Goal: Task Accomplishment & Management: Manage account settings

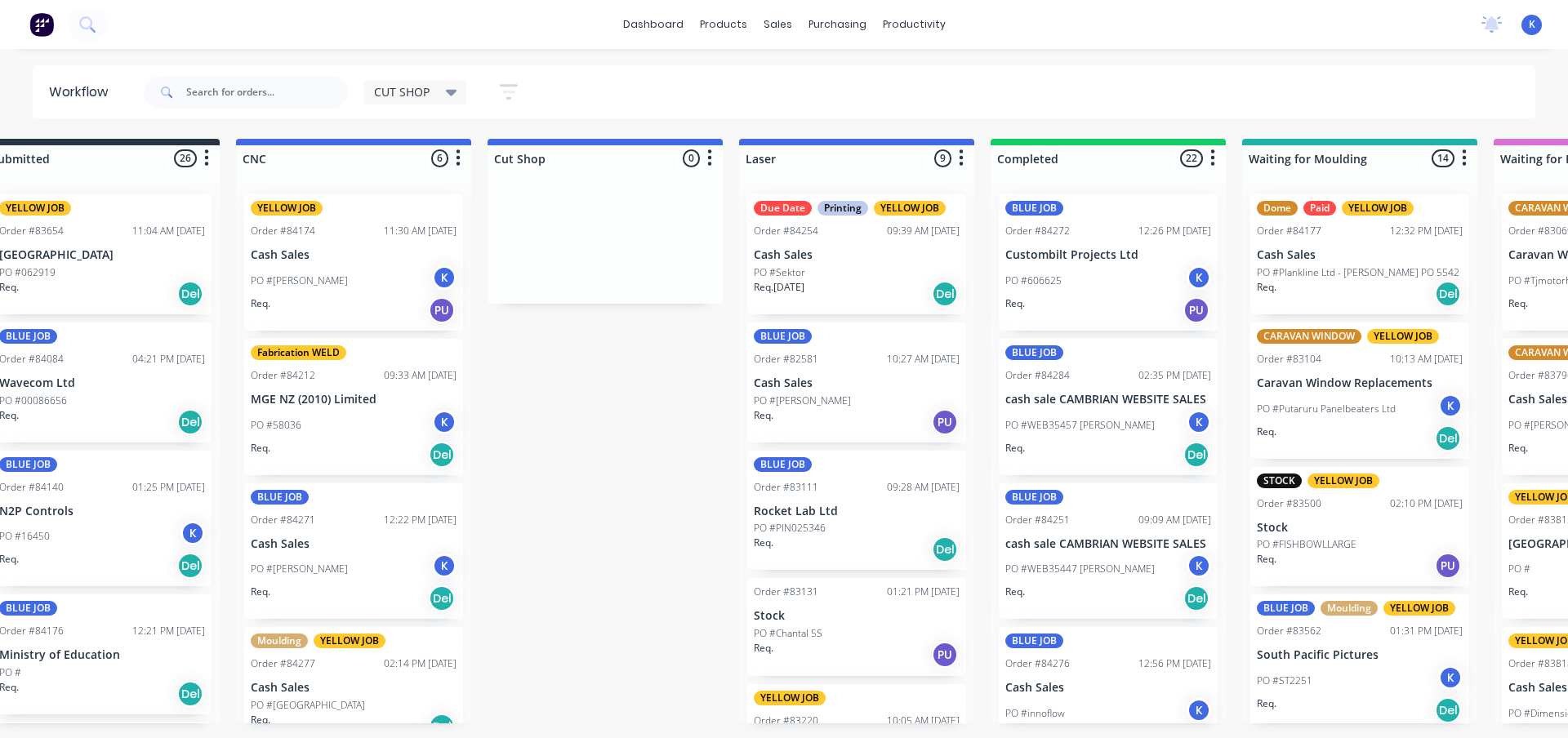
scroll to position [1006, 0]
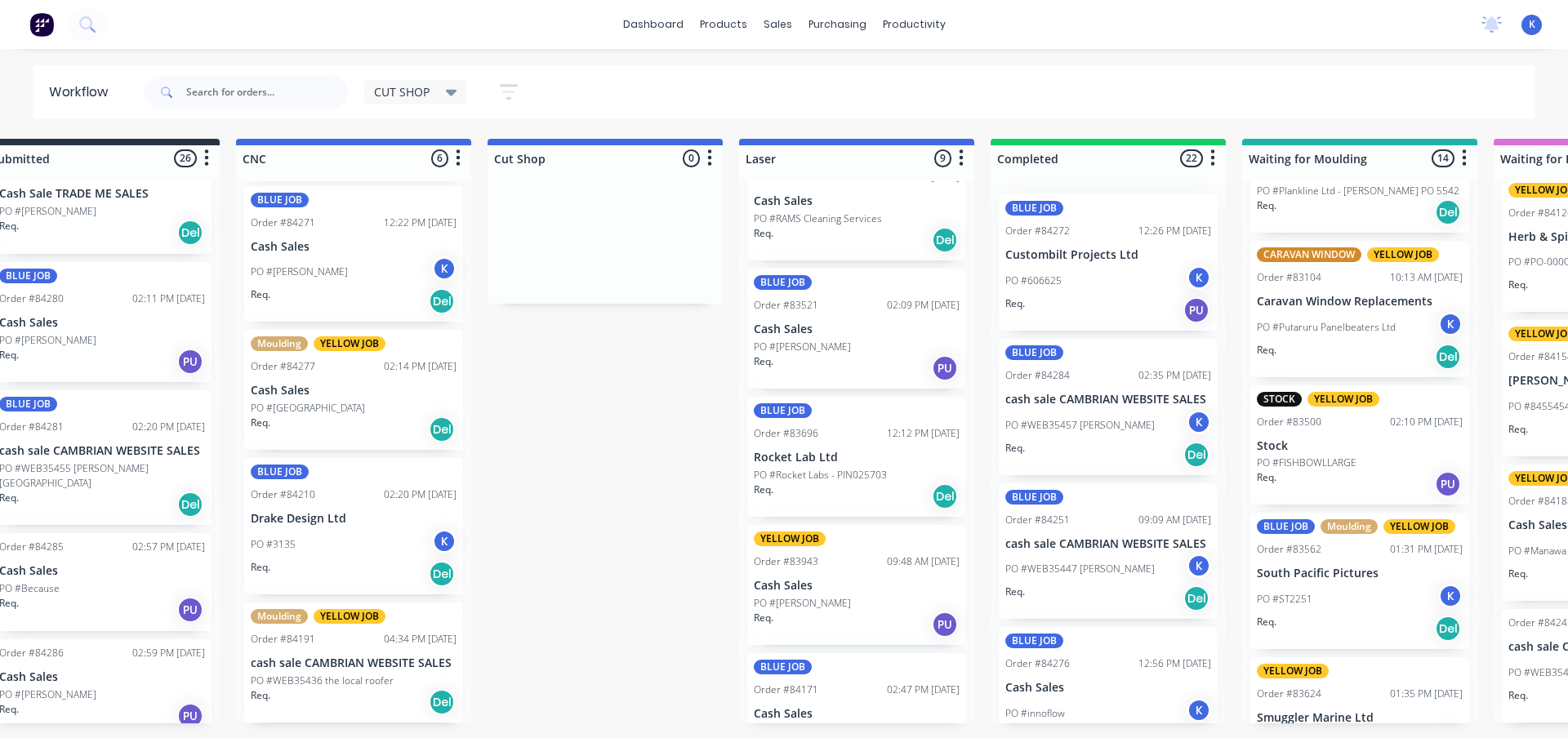
drag, startPoint x: 0, startPoint y: 0, endPoint x: 675, endPoint y: 430, distance: 800.3
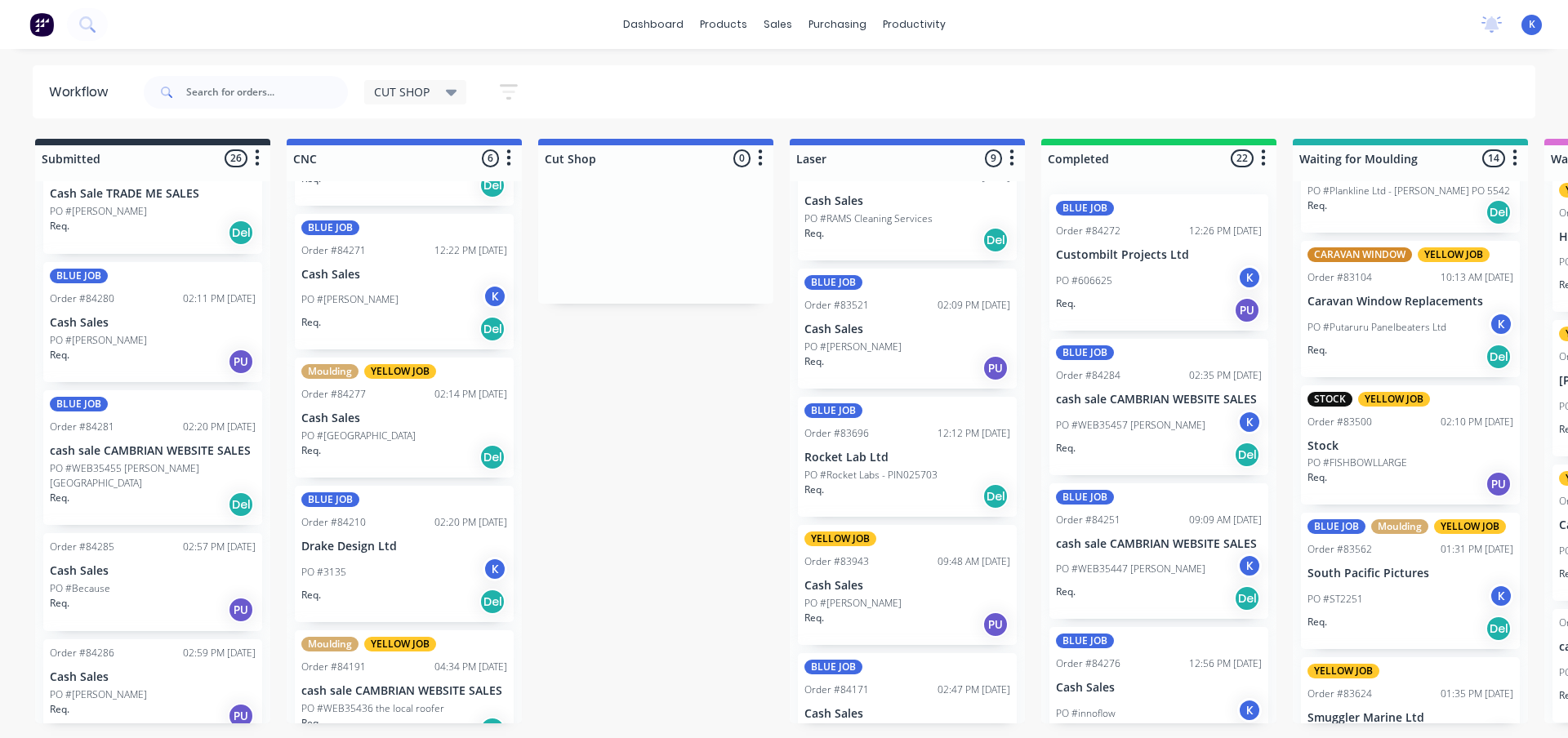
scroll to position [297, 0]
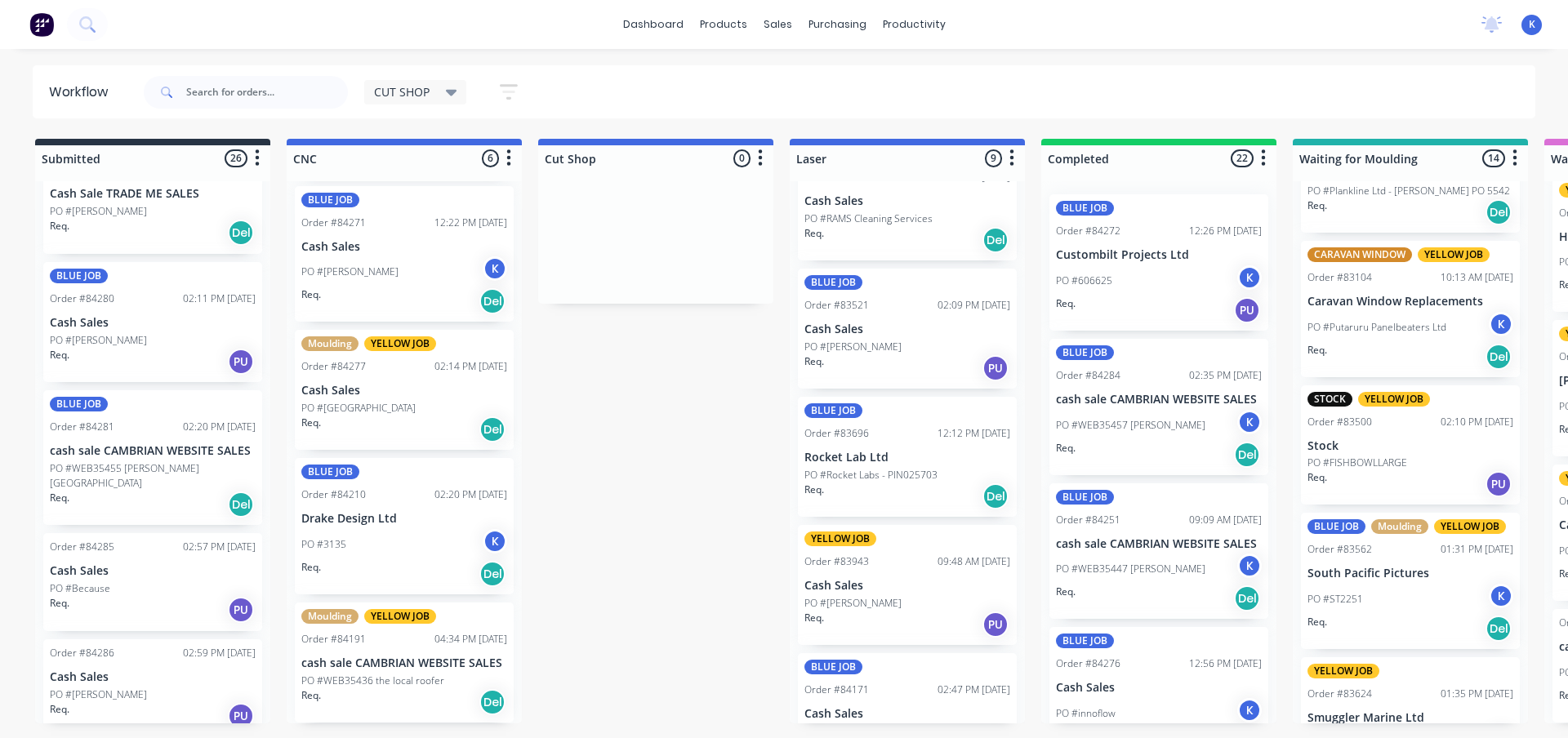
click at [400, 684] on p "PO #WEB35436 the local roofer" at bounding box center [373, 680] width 143 height 15
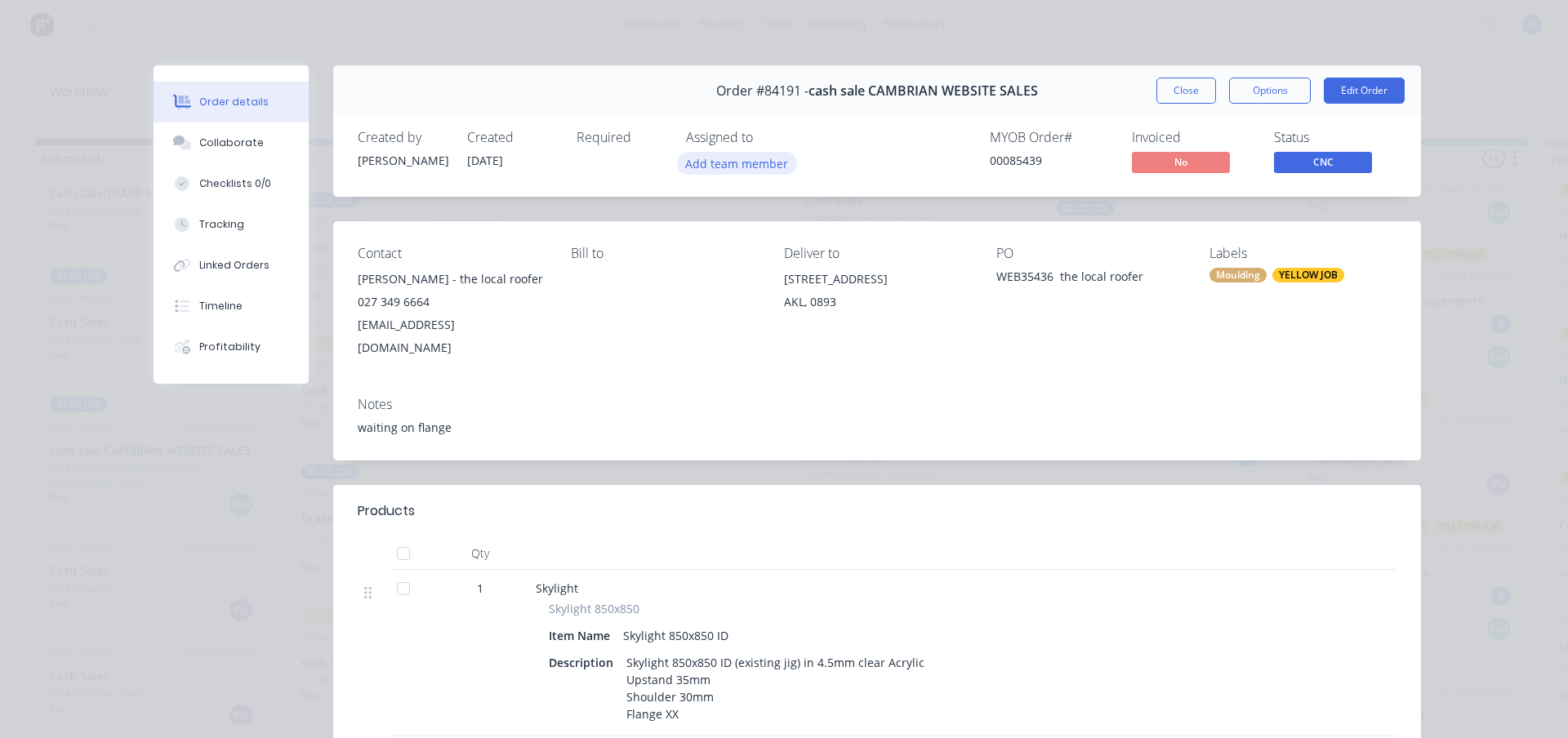
click at [711, 165] on button "Add team member" at bounding box center [737, 162] width 120 height 22
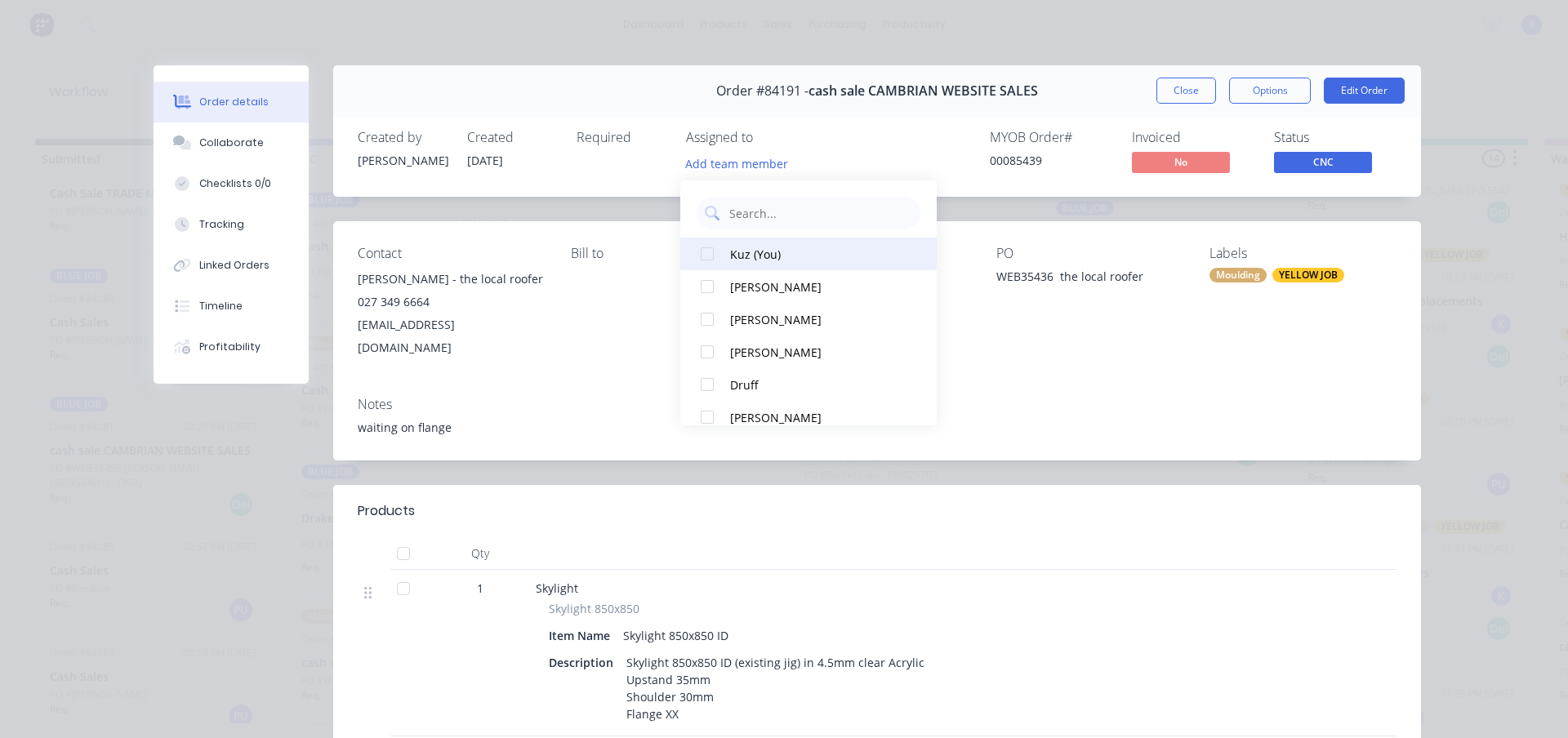
click at [706, 257] on div at bounding box center [707, 254] width 33 height 33
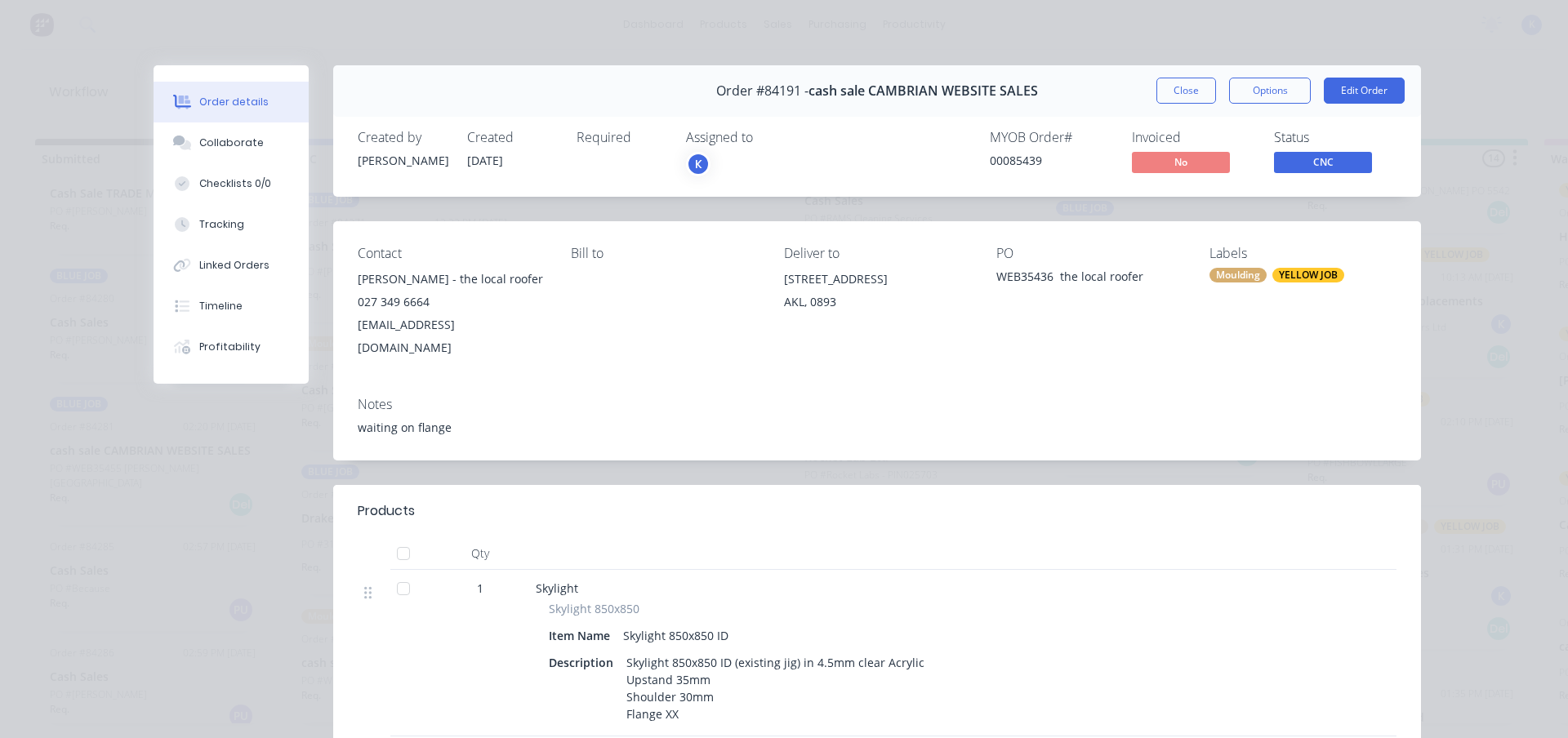
drag, startPoint x: 1191, startPoint y: 90, endPoint x: 1177, endPoint y: 94, distance: 14.6
click at [1188, 92] on button "Close" at bounding box center [1186, 90] width 60 height 26
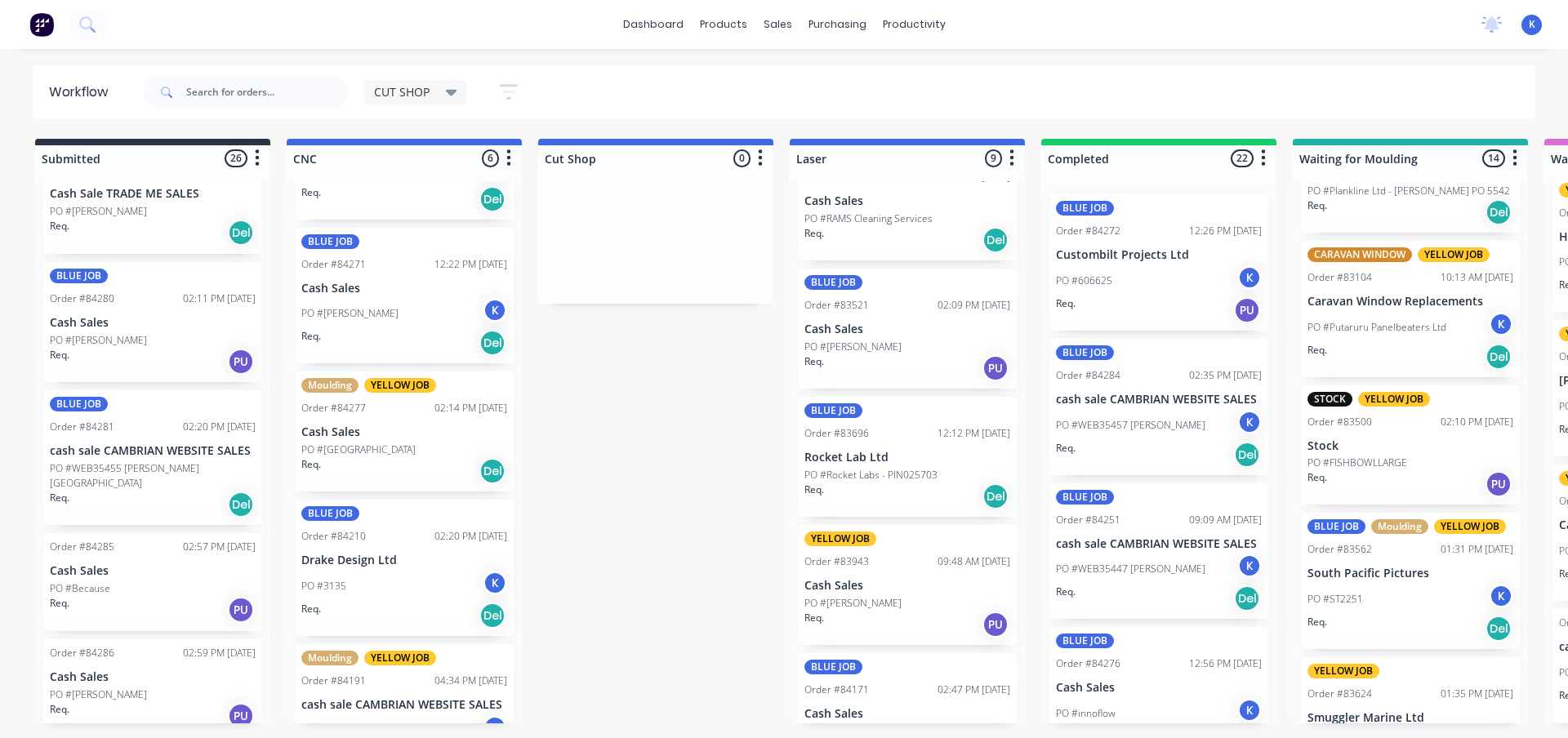
scroll to position [216, 0]
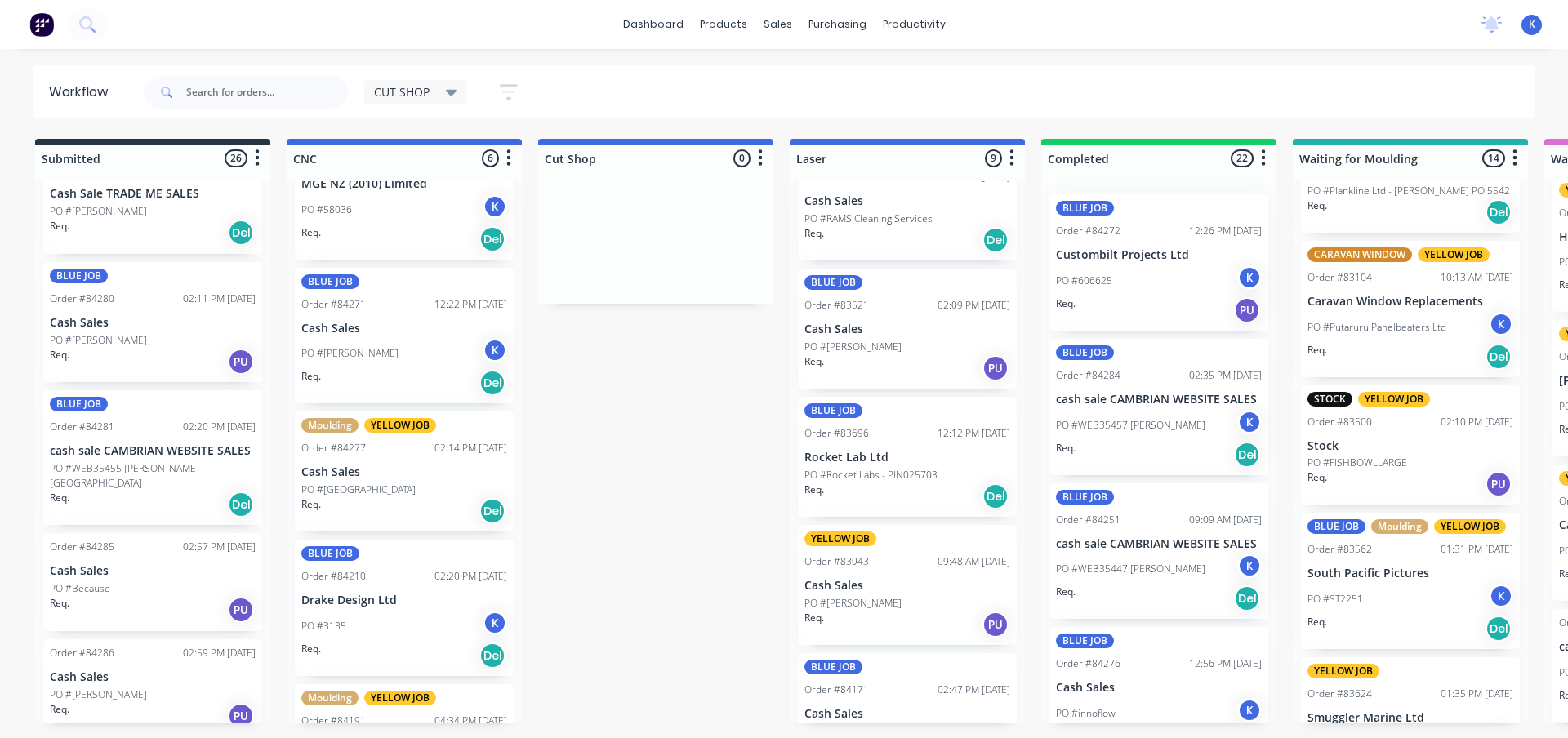
click at [323, 473] on p "Cash Sales" at bounding box center [404, 472] width 205 height 14
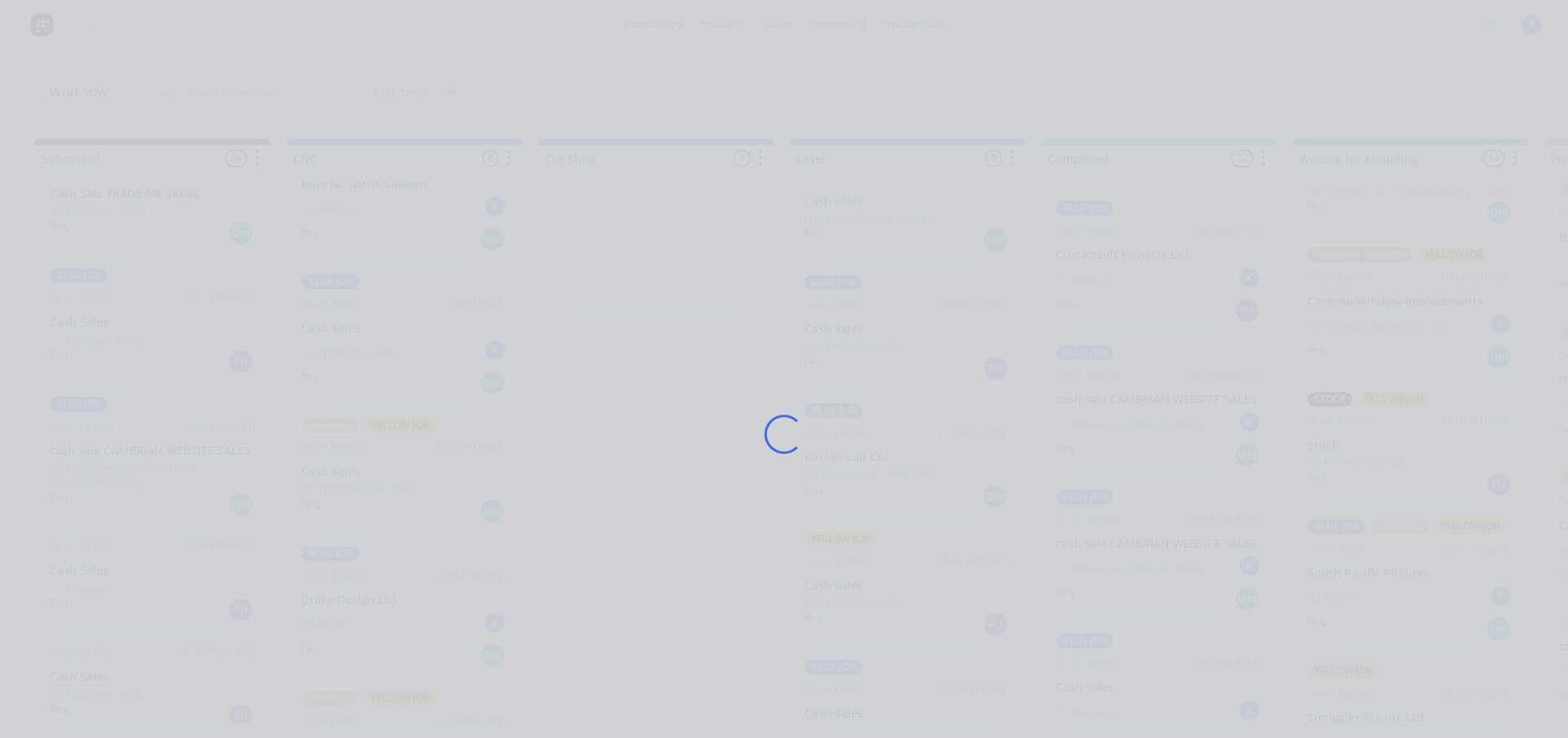
click at [323, 473] on div "Loading..." at bounding box center [784, 434] width 1306 height 738
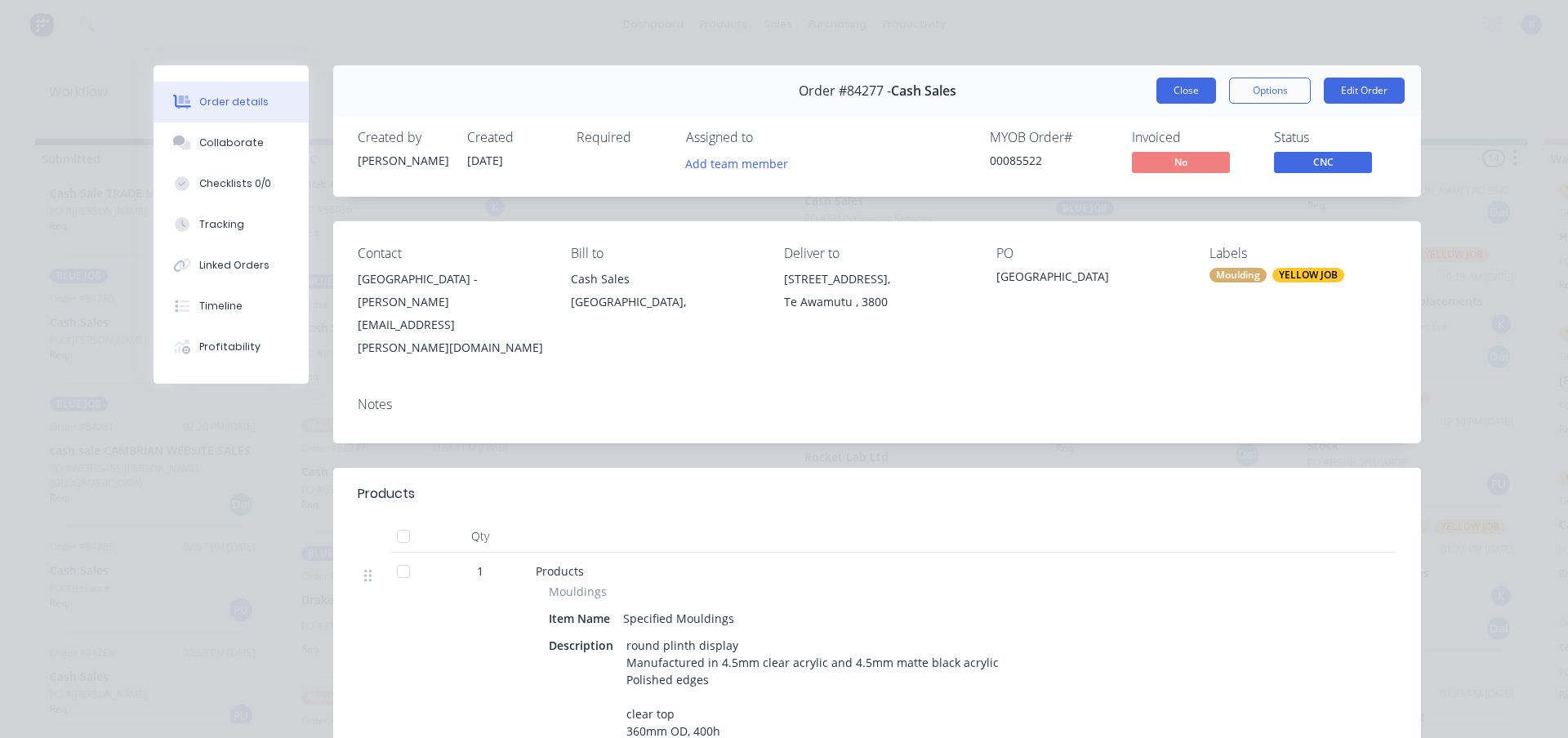
click at [1177, 90] on button "Close" at bounding box center [1186, 90] width 60 height 26
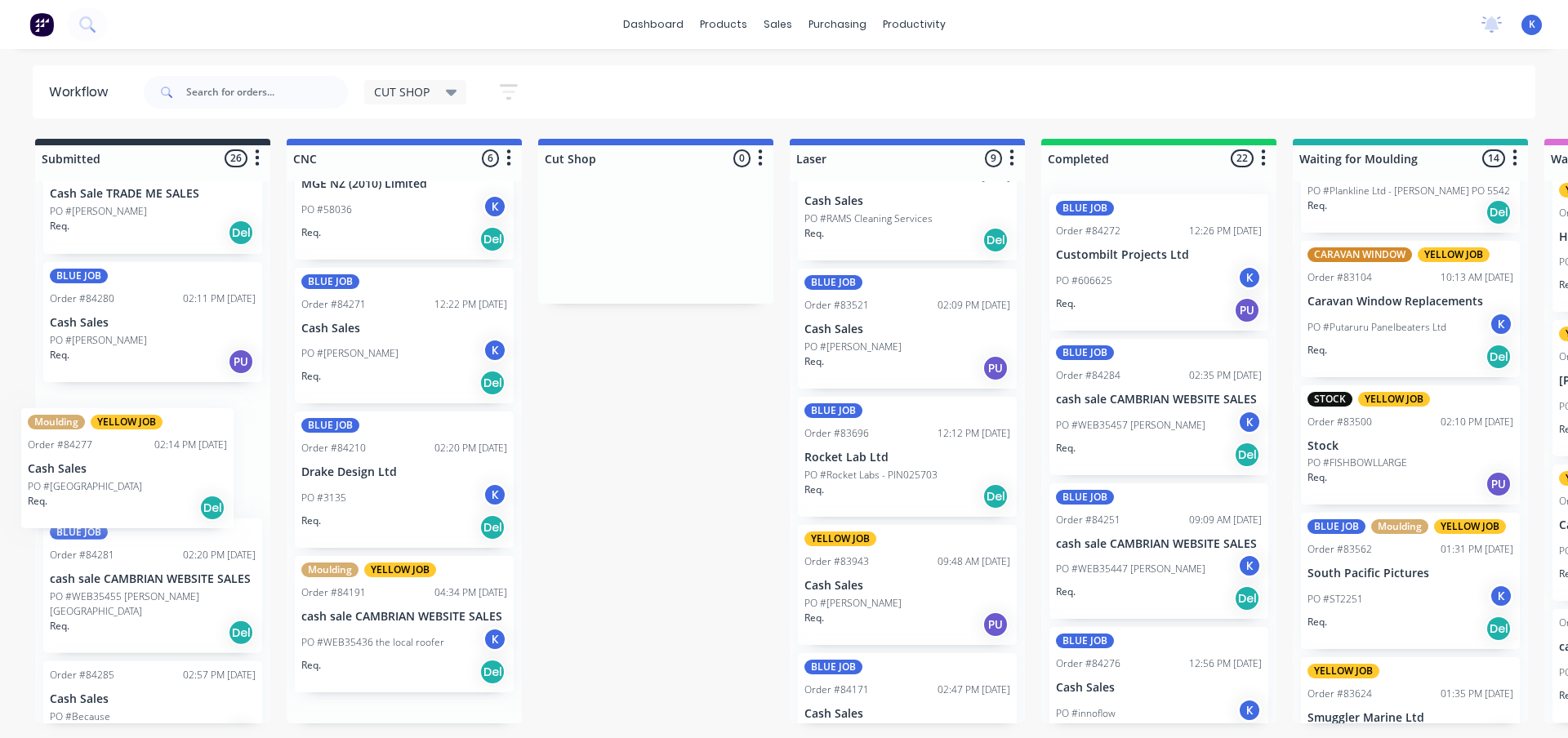
drag, startPoint x: 391, startPoint y: 483, endPoint x: 114, endPoint y: 477, distance: 277.1
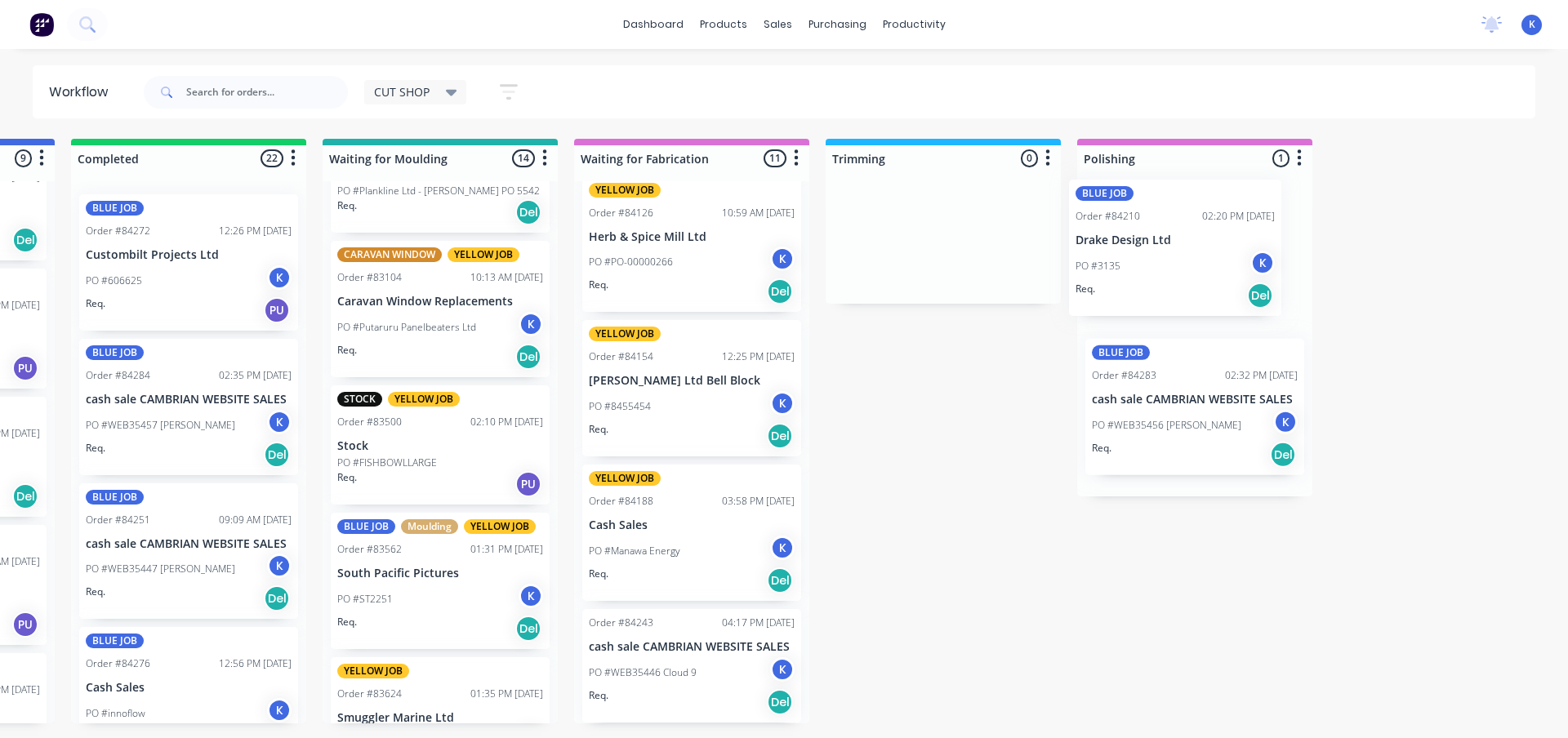
scroll to position [0, 975]
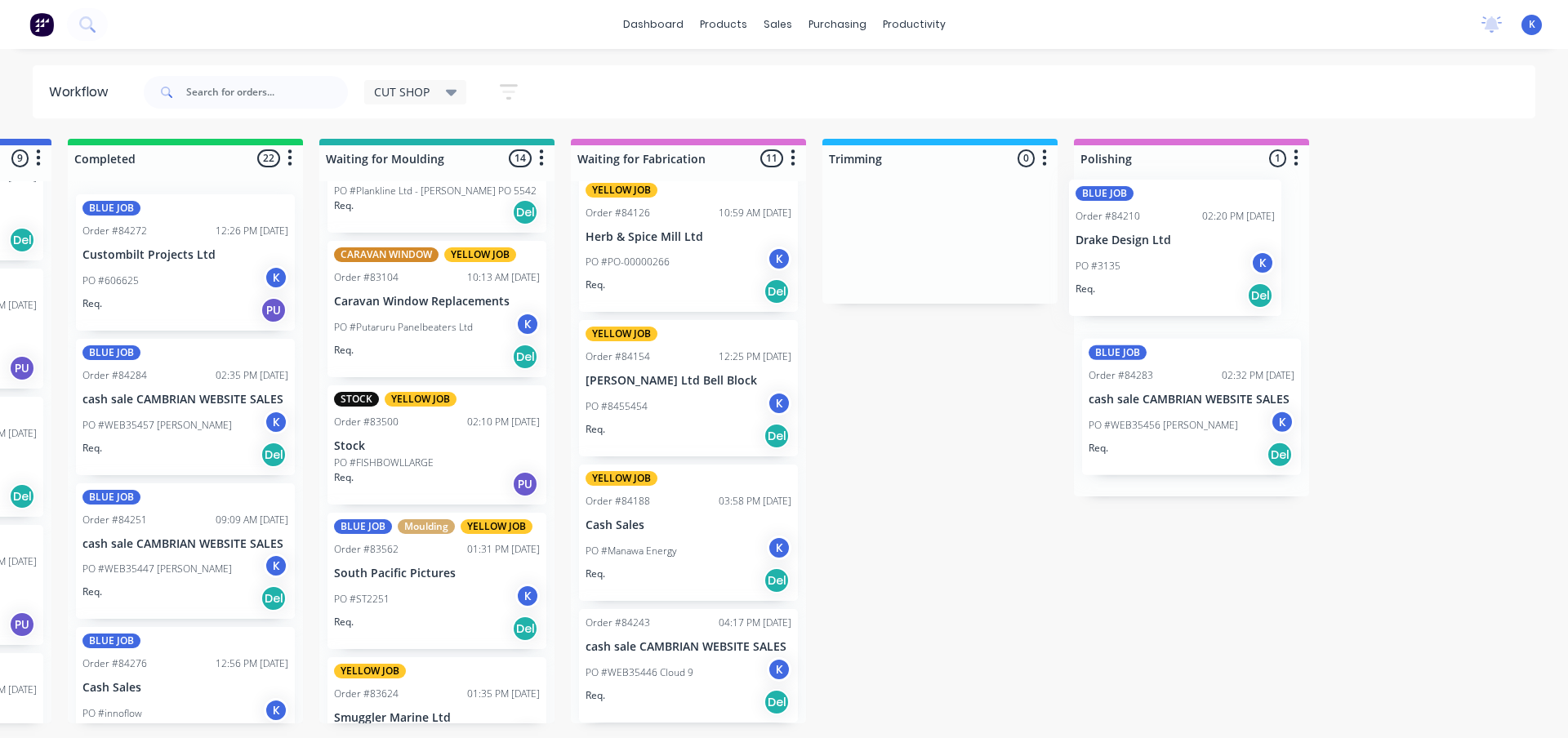
drag, startPoint x: 326, startPoint y: 582, endPoint x: 1106, endPoint y: 240, distance: 851.7
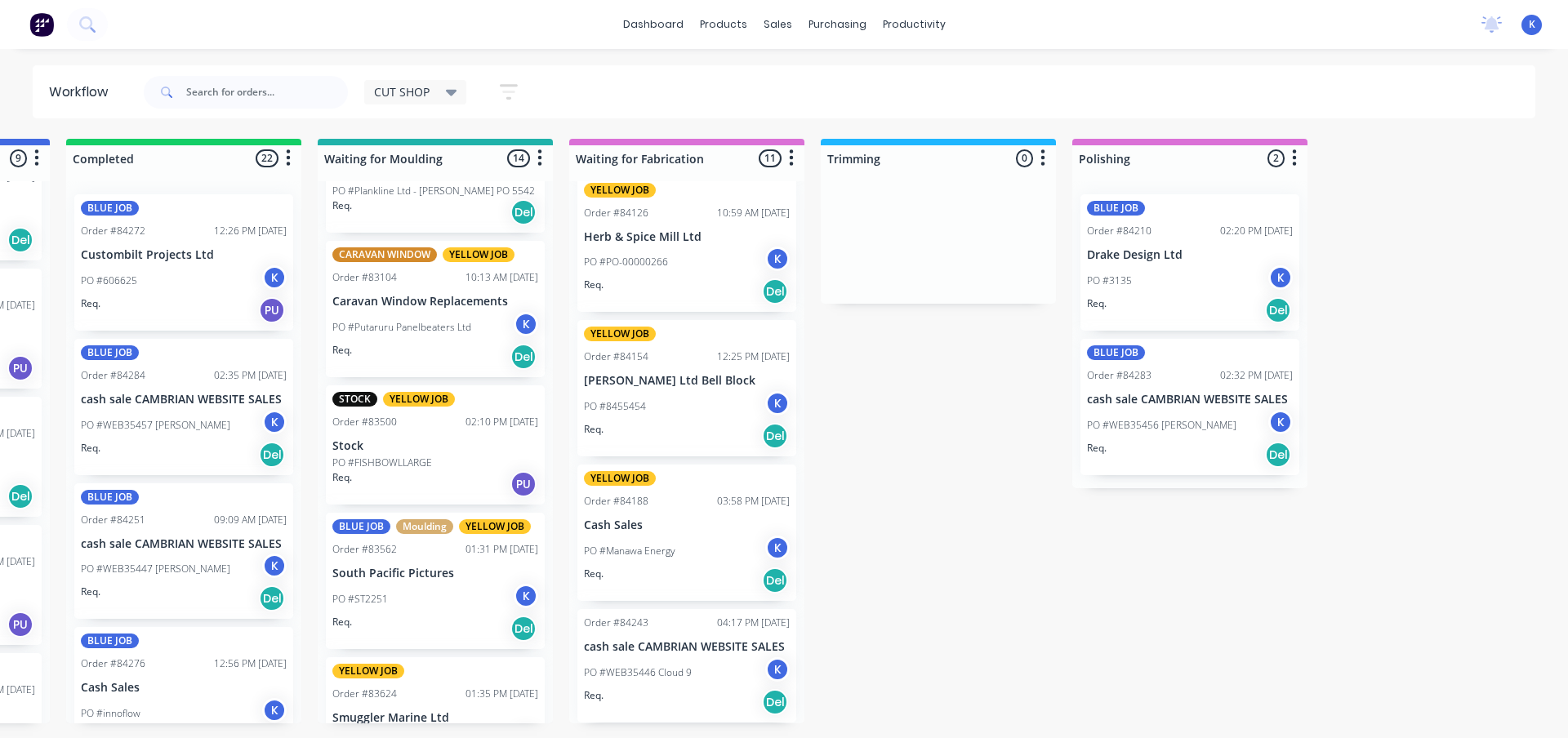
scroll to position [41, 0]
